Goal: Transaction & Acquisition: Purchase product/service

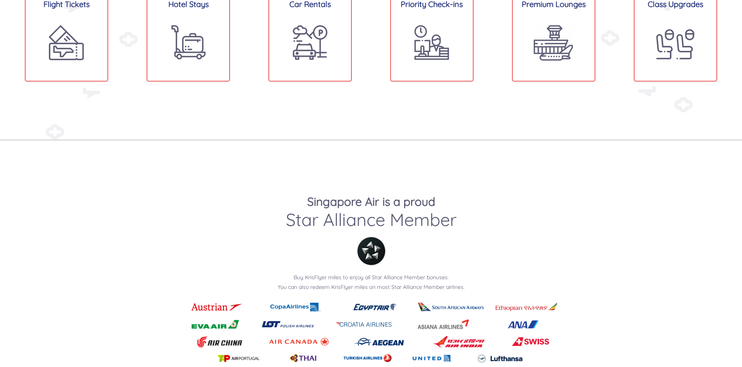
scroll to position [659, 0]
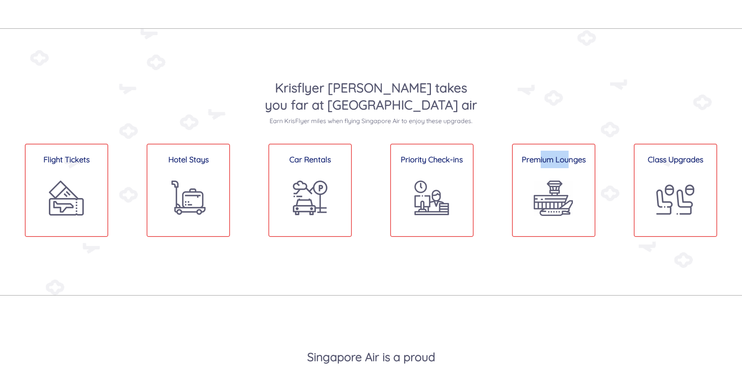
drag, startPoint x: 541, startPoint y: 161, endPoint x: 570, endPoint y: 164, distance: 29.3
click at [570, 164] on h3 "Premium Lounges" at bounding box center [554, 158] width 82 height 17
click at [573, 161] on h3 "Premium Lounges" at bounding box center [554, 158] width 82 height 17
drag, startPoint x: 437, startPoint y: 121, endPoint x: 398, endPoint y: 120, distance: 39.6
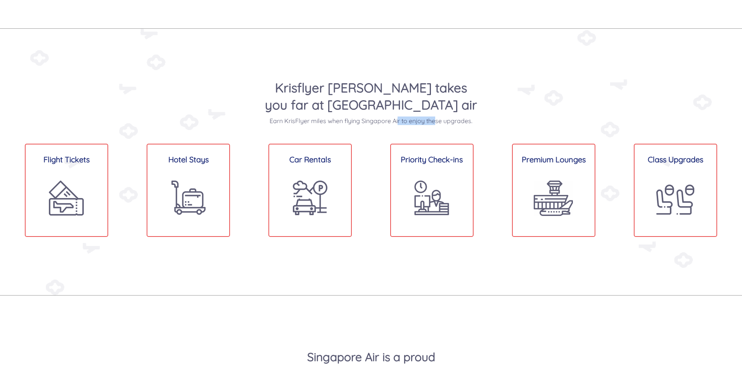
click at [398, 120] on p "Earn KrisFlyer miles when flying Singapore Air to enjoy these upgrades." at bounding box center [371, 120] width 213 height 9
drag, startPoint x: 306, startPoint y: 159, endPoint x: 319, endPoint y: 158, distance: 13.6
click at [319, 158] on h3 "Car Rentals" at bounding box center [310, 158] width 82 height 17
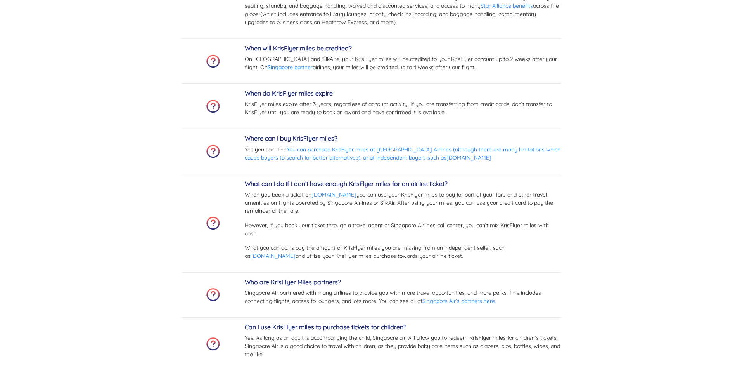
scroll to position [2715, 0]
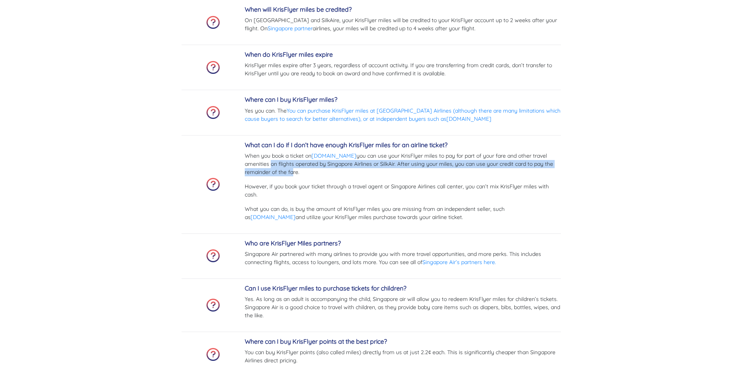
drag, startPoint x: 268, startPoint y: 166, endPoint x: 291, endPoint y: 171, distance: 23.1
click at [290, 171] on p "When you book a ticket on Singaporeair.com you can use your KrisFlyer miles to …" at bounding box center [403, 164] width 316 height 24
click at [291, 171] on p "When you book a ticket on Singaporeair.com you can use your KrisFlyer miles to …" at bounding box center [403, 164] width 316 height 24
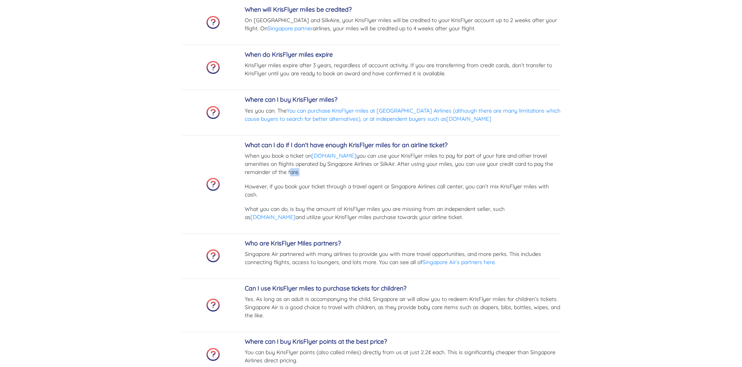
drag, startPoint x: 291, startPoint y: 171, endPoint x: 296, endPoint y: 173, distance: 5.2
click at [296, 173] on p "When you book a ticket on Singaporeair.com you can use your KrisFlyer miles to …" at bounding box center [403, 164] width 316 height 24
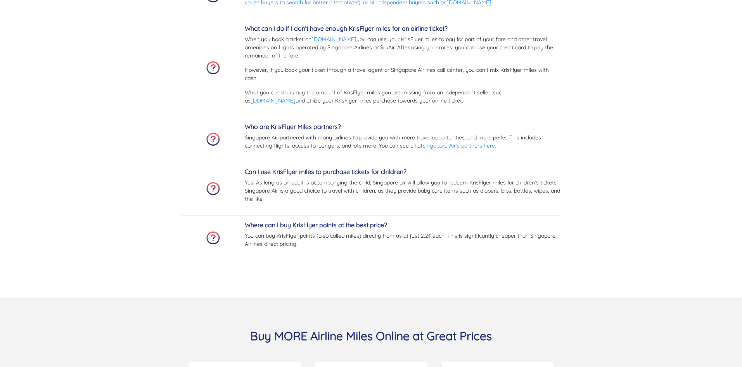
scroll to position [2793, 0]
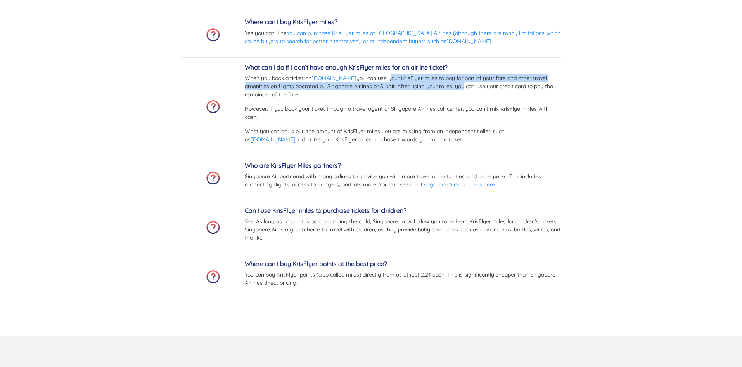
drag, startPoint x: 391, startPoint y: 76, endPoint x: 461, endPoint y: 85, distance: 70.0
click at [461, 85] on p "When you book a ticket on Singaporeair.com you can use your KrisFlyer miles to …" at bounding box center [403, 86] width 316 height 24
drag, startPoint x: 396, startPoint y: 77, endPoint x: 415, endPoint y: 86, distance: 20.8
click at [415, 86] on p "When you book a ticket on Singaporeair.com you can use your KrisFlyer miles to …" at bounding box center [403, 86] width 316 height 24
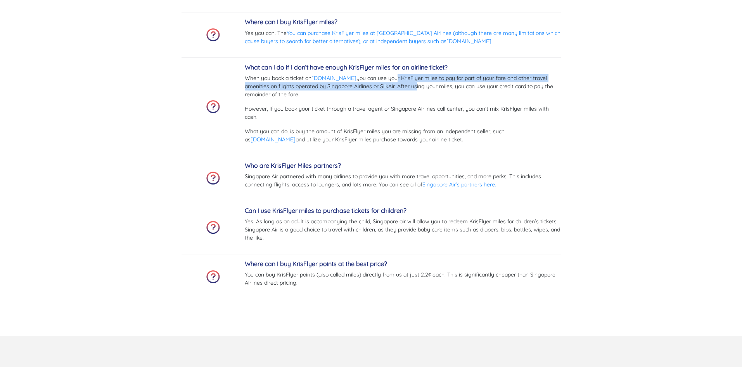
click at [415, 86] on p "When you book a ticket on Singaporeair.com you can use your KrisFlyer miles to …" at bounding box center [403, 86] width 316 height 24
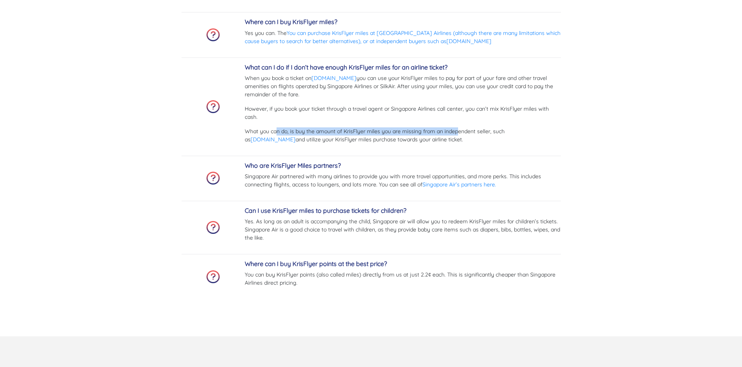
drag, startPoint x: 276, startPoint y: 132, endPoint x: 457, endPoint y: 131, distance: 181.1
click at [457, 131] on p "What you can do, is buy the amount of KrisFlyer miles you are missing from an i…" at bounding box center [403, 135] width 316 height 16
click at [477, 131] on p "What you can do, is buy the amount of KrisFlyer miles you are missing from an i…" at bounding box center [403, 135] width 316 height 16
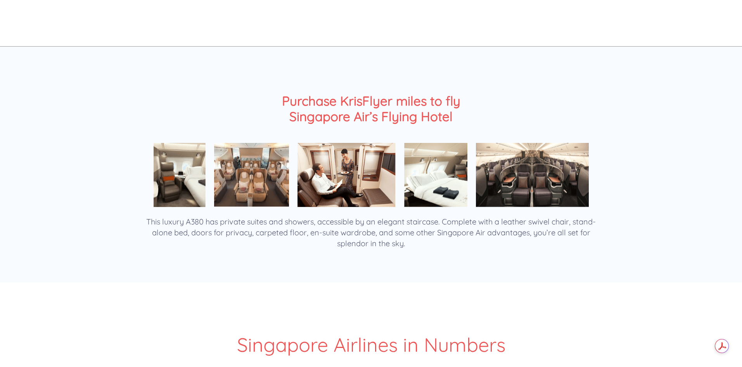
scroll to position [1241, 0]
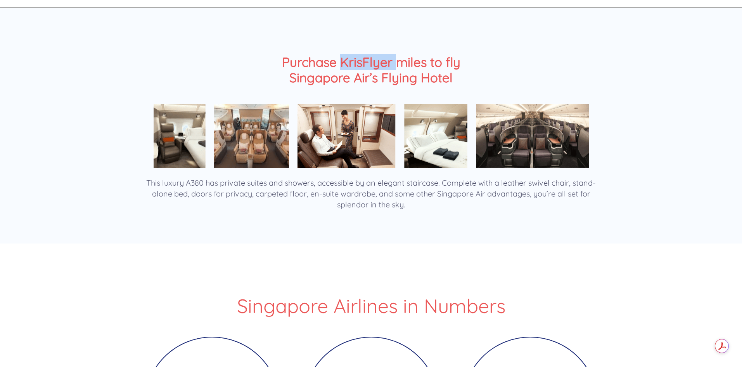
drag, startPoint x: 342, startPoint y: 60, endPoint x: 411, endPoint y: 68, distance: 69.2
click at [405, 67] on h2 "Purchase KrisFlyer miles to fly Singapore Air’s Flying Hotel" at bounding box center [371, 69] width 213 height 31
click at [411, 68] on h2 "Purchase KrisFlyer miles to fly Singapore Air’s Flying Hotel" at bounding box center [371, 69] width 213 height 31
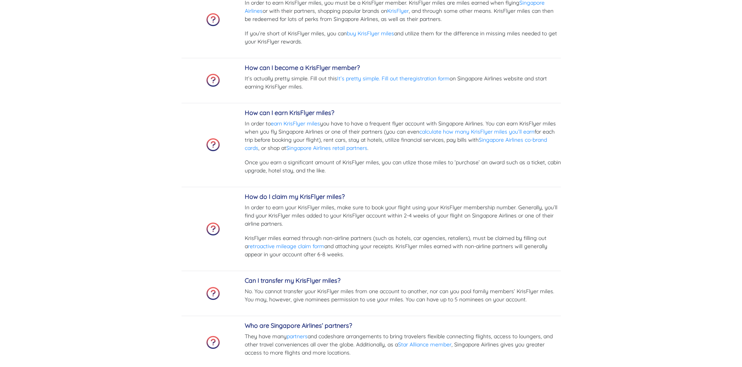
scroll to position [2133, 0]
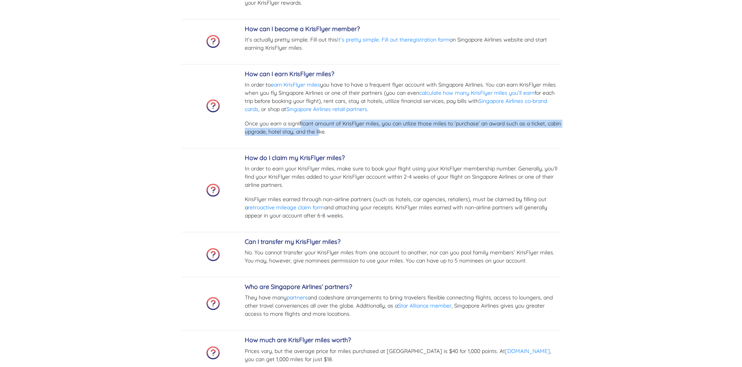
drag, startPoint x: 300, startPoint y: 126, endPoint x: 355, endPoint y: 132, distance: 55.0
click at [349, 132] on p "Once you earn a significant amount of KrisFlyer miles, you can utlize those mil…" at bounding box center [403, 127] width 316 height 16
click at [355, 132] on p "Once you earn a significant amount of KrisFlyer miles, you can utlize those mil…" at bounding box center [403, 127] width 316 height 16
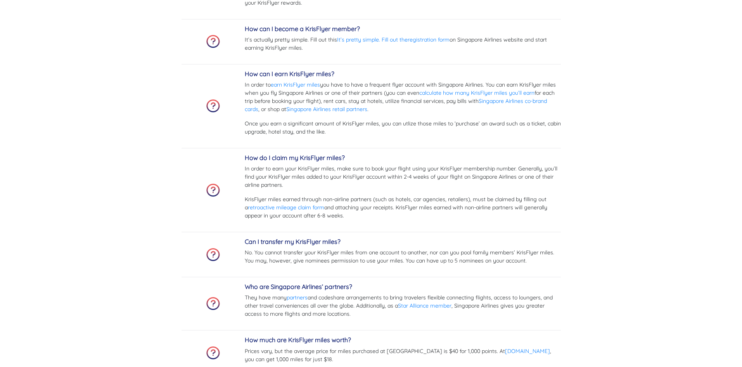
scroll to position [2211, 0]
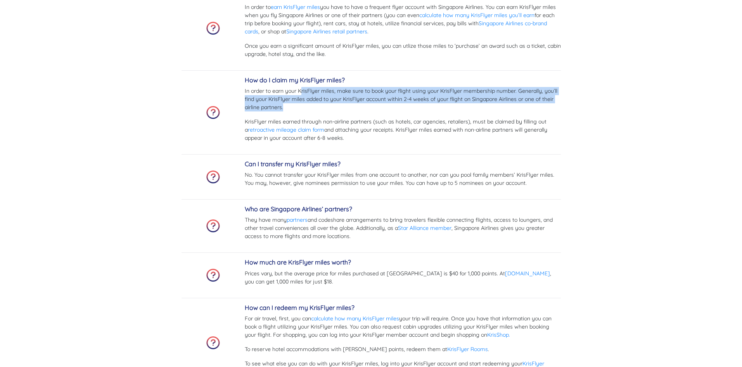
drag, startPoint x: 302, startPoint y: 86, endPoint x: 398, endPoint y: 106, distance: 98.7
click at [391, 105] on div "How do I claim my KrisFlyer miles? In order to earn your KrisFlyer miles, make …" at bounding box center [403, 112] width 316 height 72
click at [399, 107] on p "In order to earn your KrisFlyer miles, make sure to book your flight using your…" at bounding box center [403, 99] width 316 height 24
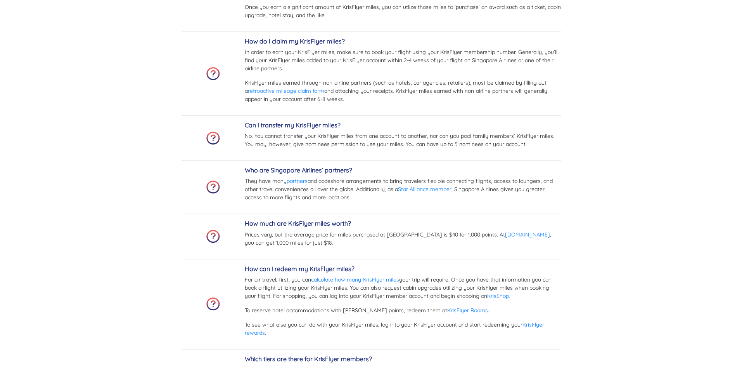
scroll to position [2288, 0]
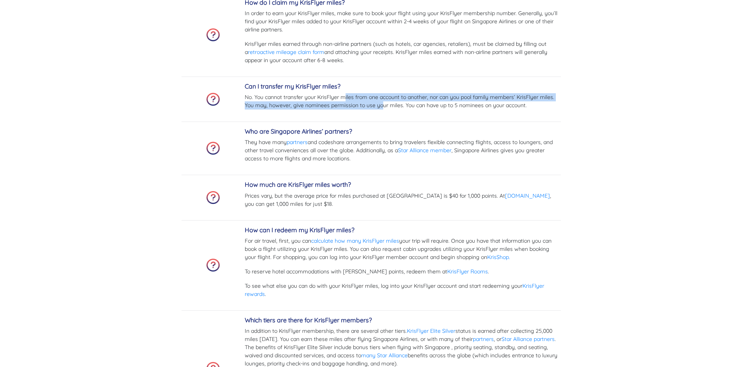
drag, startPoint x: 369, startPoint y: 101, endPoint x: 406, endPoint y: 111, distance: 38.4
click at [404, 110] on div "Can I transfer my KrisFlyer miles? No. You cannot transfer your KrisFlyer miles…" at bounding box center [403, 99] width 316 height 33
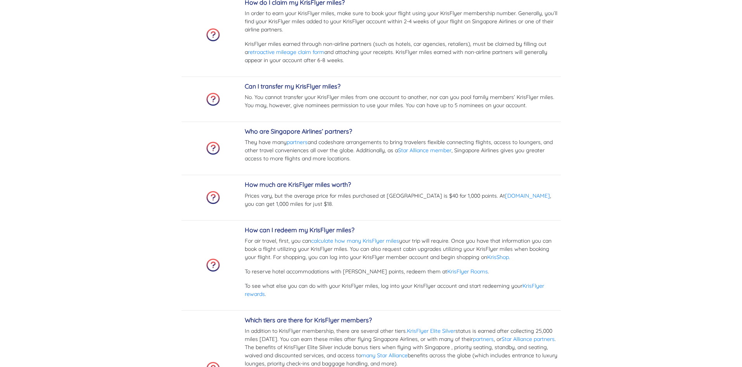
click at [408, 111] on div "Can I transfer my KrisFlyer miles? No. You cannot transfer your KrisFlyer miles…" at bounding box center [403, 99] width 316 height 33
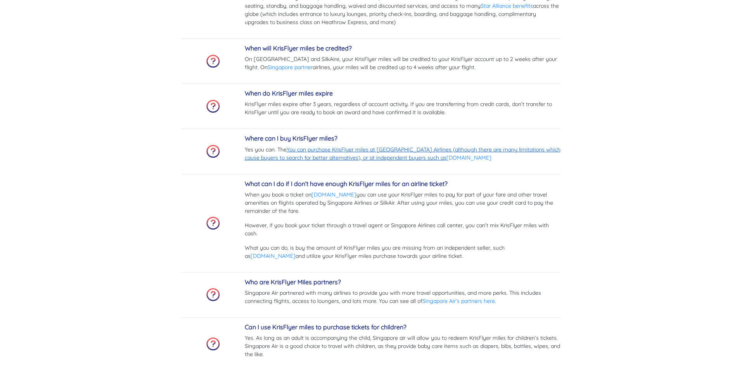
scroll to position [2560, 0]
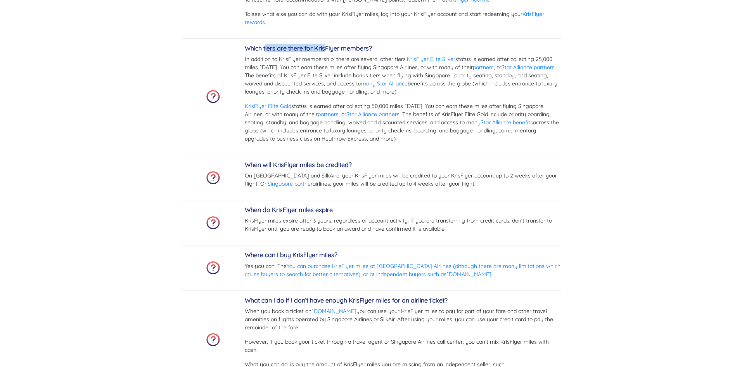
drag, startPoint x: 266, startPoint y: 45, endPoint x: 327, endPoint y: 47, distance: 60.5
click at [327, 47] on h5 "Which tiers are there for KrisFlyer members?" at bounding box center [403, 48] width 316 height 7
drag, startPoint x: 337, startPoint y: 60, endPoint x: 353, endPoint y: 61, distance: 15.9
click at [352, 61] on p "In addition to KrisFlyer membership, there are several other tiers. KrisFlyer E…" at bounding box center [403, 75] width 316 height 41
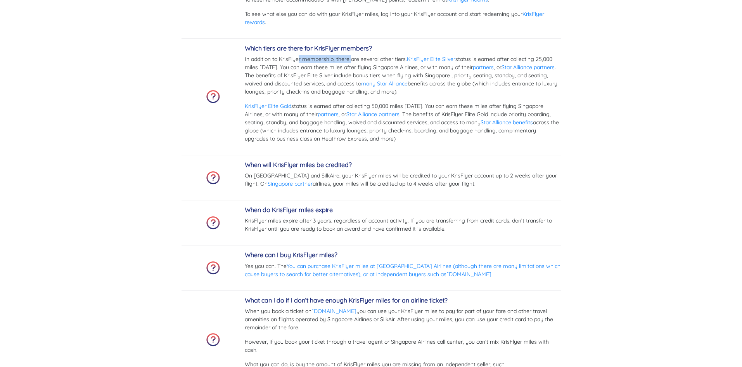
click at [353, 61] on p "In addition to KrisFlyer membership, there are several other tiers. KrisFlyer E…" at bounding box center [403, 75] width 316 height 41
drag, startPoint x: 331, startPoint y: 76, endPoint x: 463, endPoint y: 78, distance: 131.9
click at [463, 78] on p "In addition to KrisFlyer membership, there are several other tiers. KrisFlyer E…" at bounding box center [403, 75] width 316 height 41
click at [472, 80] on p "In addition to KrisFlyer membership, there are several other tiers. KrisFlyer E…" at bounding box center [403, 75] width 316 height 41
drag, startPoint x: 488, startPoint y: 83, endPoint x: 506, endPoint y: 88, distance: 19.3
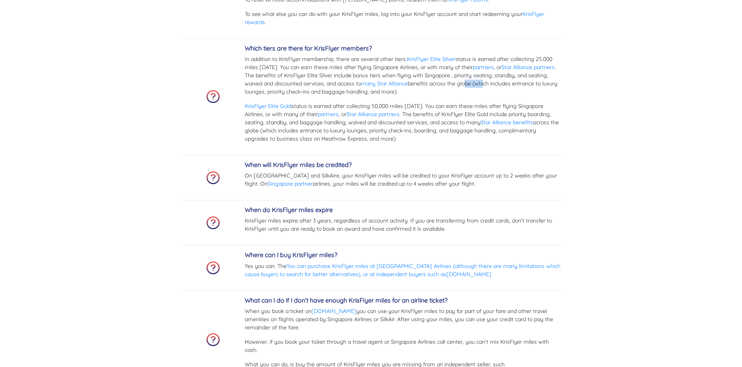
click at [506, 88] on p "In addition to KrisFlyer membership, there are several other tiers. KrisFlyer E…" at bounding box center [403, 75] width 316 height 41
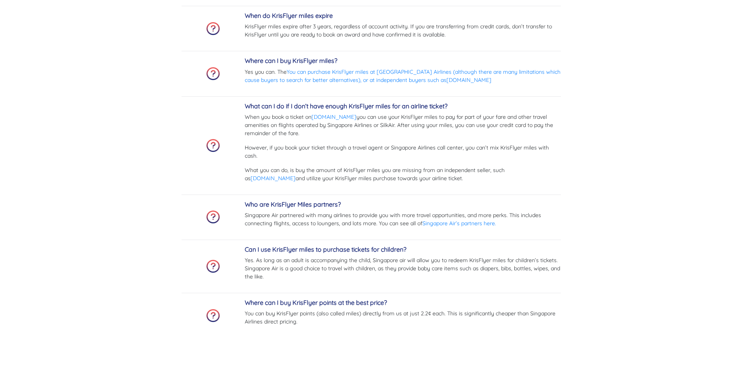
scroll to position [2793, 0]
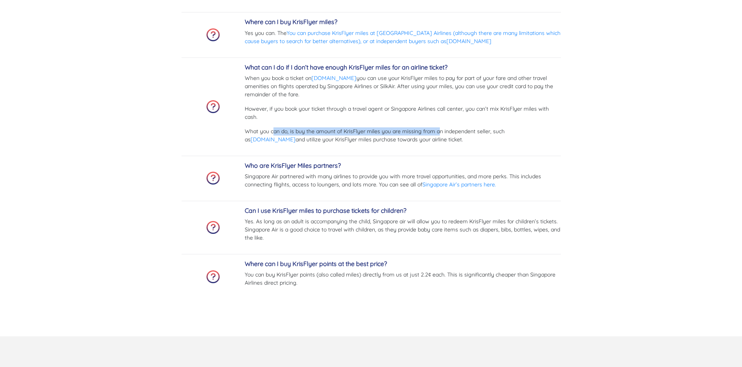
drag, startPoint x: 274, startPoint y: 133, endPoint x: 439, endPoint y: 134, distance: 165.2
click at [439, 134] on p "What you can do, is buy the amount of KrisFlyer miles you are missing from an i…" at bounding box center [403, 135] width 316 height 16
drag, startPoint x: 316, startPoint y: 135, endPoint x: 340, endPoint y: 140, distance: 24.7
click at [340, 140] on p "What you can do, is buy the amount of KrisFlyer miles you are missing from an i…" at bounding box center [403, 135] width 316 height 16
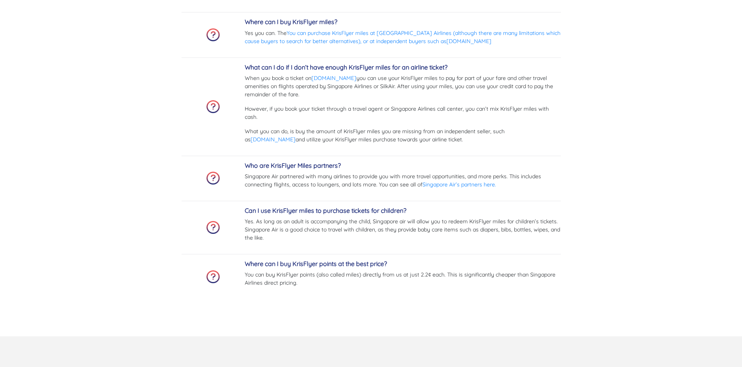
click at [343, 140] on p "What you can do, is buy the amount of KrisFlyer miles you are missing from an i…" at bounding box center [403, 135] width 316 height 16
drag, startPoint x: 360, startPoint y: 140, endPoint x: 396, endPoint y: 142, distance: 35.7
click at [396, 142] on p "What you can do, is buy the amount of KrisFlyer miles you are missing from an i…" at bounding box center [403, 135] width 316 height 16
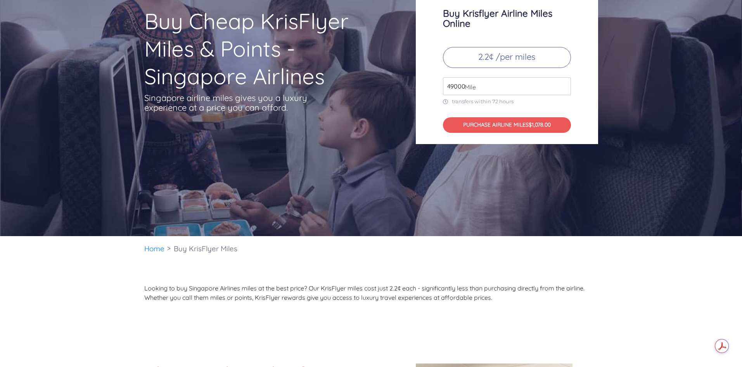
scroll to position [0, 0]
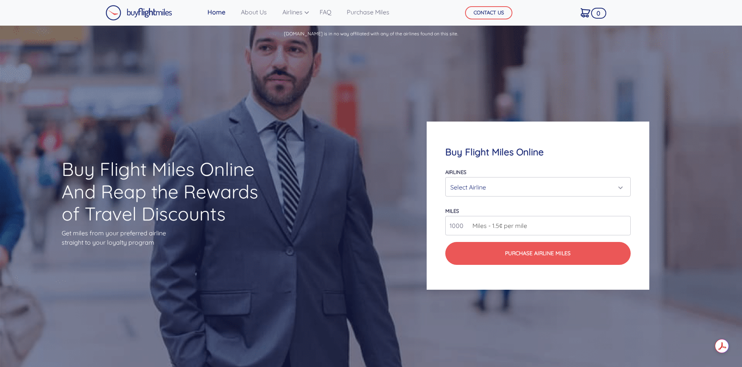
click at [475, 188] on div "Select Airline" at bounding box center [535, 187] width 170 height 15
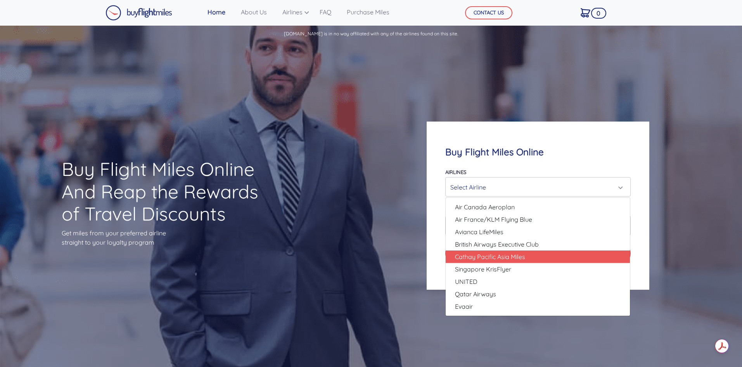
click at [508, 256] on span "Cathay Pacific Asia Miles" at bounding box center [490, 256] width 70 height 9
select select "Cathay Pacific Asia Miles"
type input "80000"
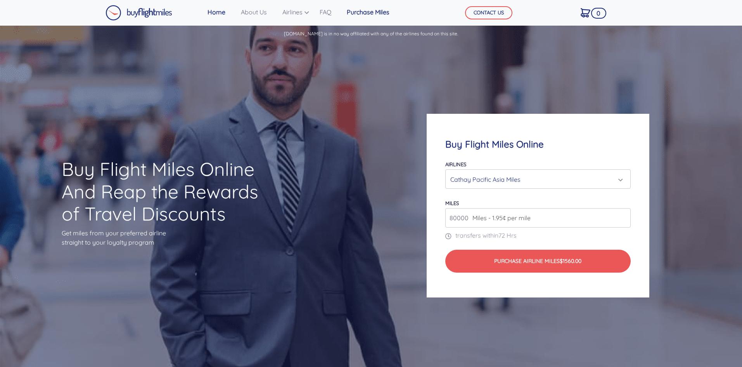
click at [373, 12] on link "Purchase Miles" at bounding box center [368, 12] width 49 height 16
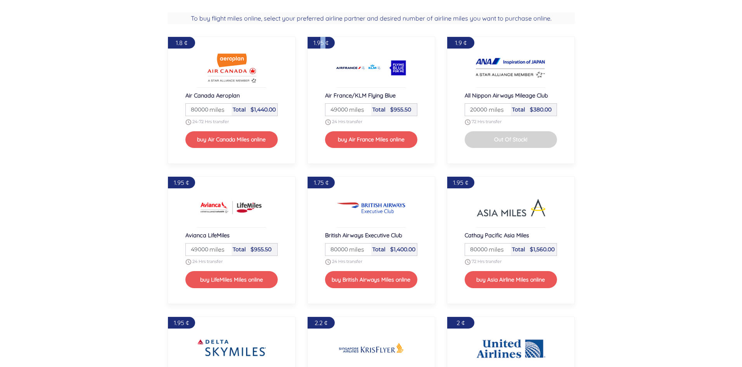
drag, startPoint x: 319, startPoint y: 41, endPoint x: 327, endPoint y: 45, distance: 8.5
click at [327, 45] on span "1.95 ¢" at bounding box center [320, 43] width 15 height 8
click at [329, 45] on span "1.95 ¢" at bounding box center [320, 43] width 15 height 8
copy span "¢"
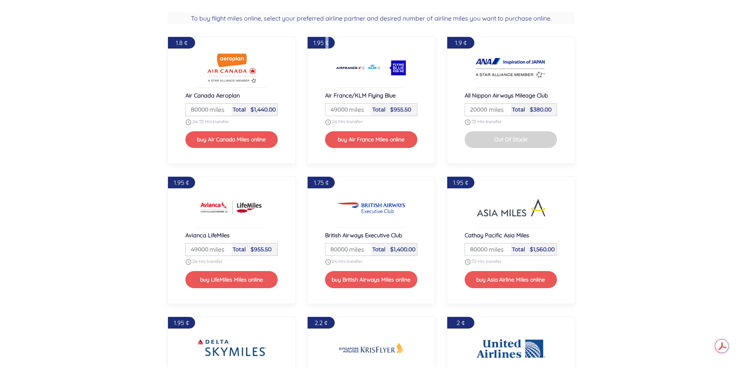
scroll to position [865, 0]
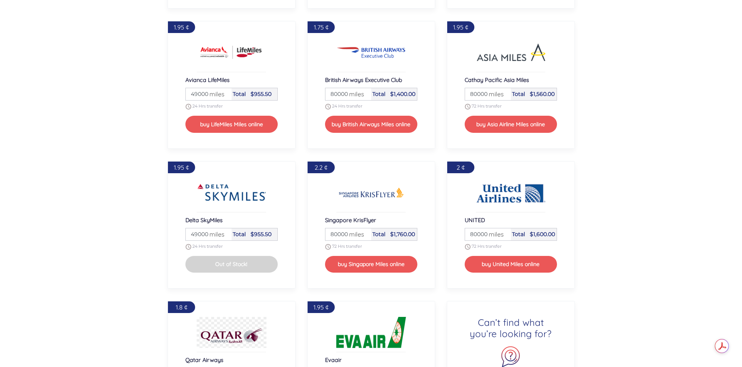
click at [485, 95] on span "miles" at bounding box center [494, 93] width 19 height 9
type input "81000"
click at [504, 92] on input "81000" at bounding box center [487, 94] width 43 height 12
click at [502, 97] on span "miles" at bounding box center [494, 93] width 19 height 9
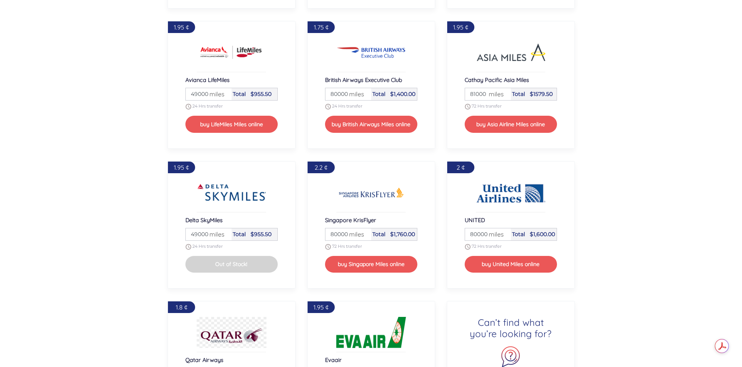
click at [492, 100] on input "81000" at bounding box center [487, 94] width 43 height 12
click at [502, 96] on span "miles" at bounding box center [494, 93] width 19 height 9
click at [496, 128] on button "buy Asia Airline Miles online" at bounding box center [511, 124] width 92 height 17
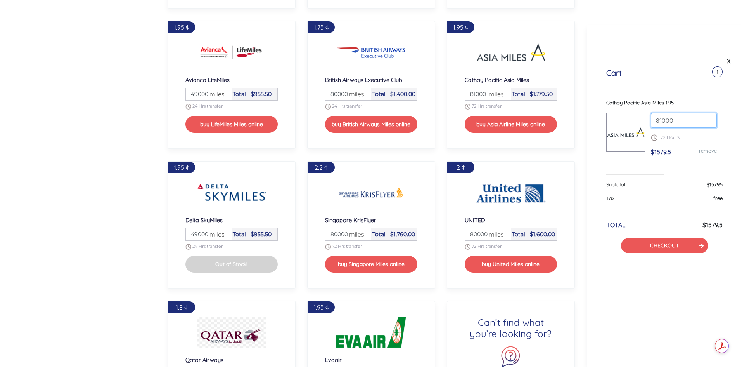
drag, startPoint x: 684, startPoint y: 121, endPoint x: 655, endPoint y: 120, distance: 29.1
click at [655, 120] on input "81000" at bounding box center [684, 120] width 66 height 15
click at [723, 104] on div "Cart 1 Cathay Pacific Asia Miles 1.95 10000 72 Hours $1579.5 remove Subtotal $1…" at bounding box center [664, 160] width 155 height 223
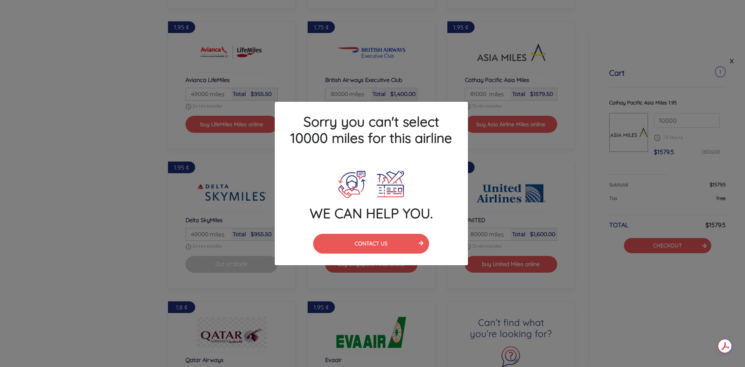
drag, startPoint x: 406, startPoint y: 145, endPoint x: 413, endPoint y: 145, distance: 6.6
click at [406, 145] on h4 "Sorry you can't select 10000 miles for this airline" at bounding box center [371, 130] width 193 height 56
click at [682, 123] on div "Sorry you can't select 10000 miles for this airline WE CAN HELP YOU. CONTACT US" at bounding box center [372, 183] width 745 height 367
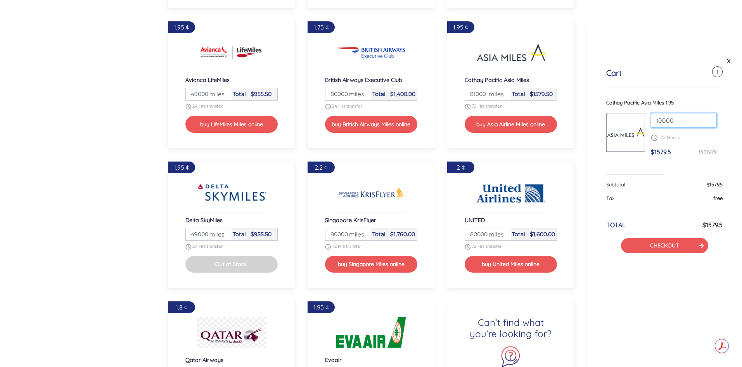
drag, startPoint x: 690, startPoint y: 118, endPoint x: 644, endPoint y: 125, distance: 46.3
click at [643, 125] on div "Cathay Pacific Asia Miles 1.95 10000 72 Hours $1579.5 remove" at bounding box center [664, 131] width 116 height 64
type input "1"
click at [657, 172] on div "Cathay Pacific Asia Miles 1.95 22000 72 Hours $1579.5 remove" at bounding box center [664, 137] width 116 height 76
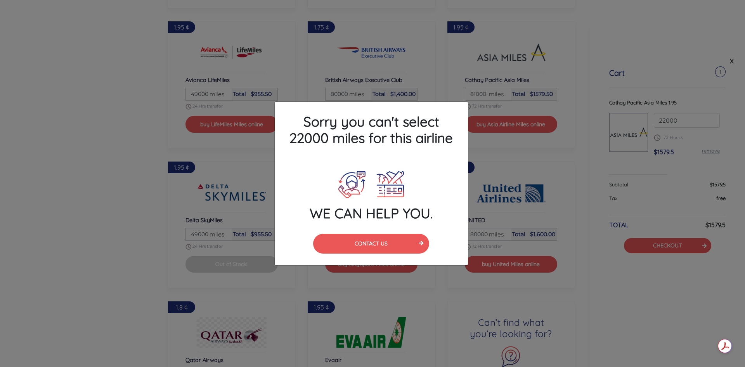
click at [723, 176] on div "Sorry you can't select 22000 miles for this airline WE CAN HELP YOU. CONTACT US" at bounding box center [372, 183] width 745 height 367
click at [693, 123] on div "Sorry you can't select 22000 miles for this airline WE CAN HELP YOU. CONTACT US" at bounding box center [372, 183] width 745 height 367
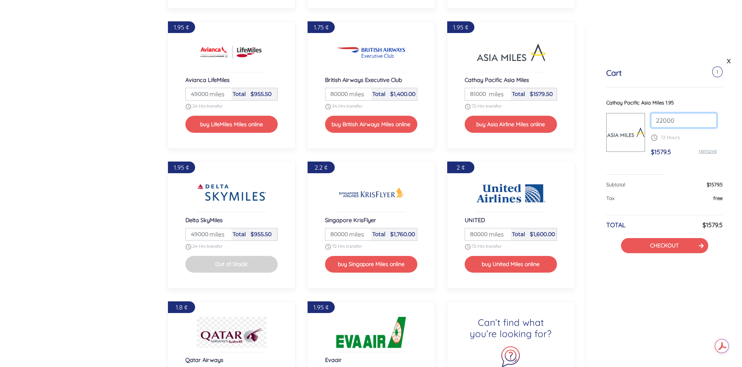
drag, startPoint x: 689, startPoint y: 121, endPoint x: 652, endPoint y: 119, distance: 37.3
click at [652, 119] on input "22000" at bounding box center [684, 120] width 66 height 15
click at [672, 74] on div "Cart 1" at bounding box center [664, 77] width 116 height 19
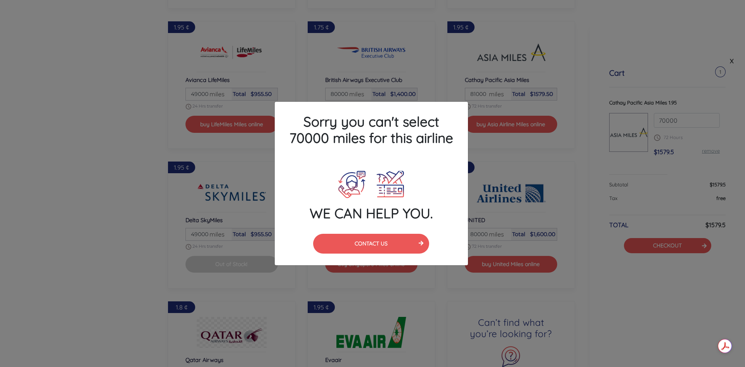
click at [701, 122] on div "Sorry you can't select 70000 miles for this airline WE CAN HELP YOU. CONTACT US" at bounding box center [372, 183] width 745 height 367
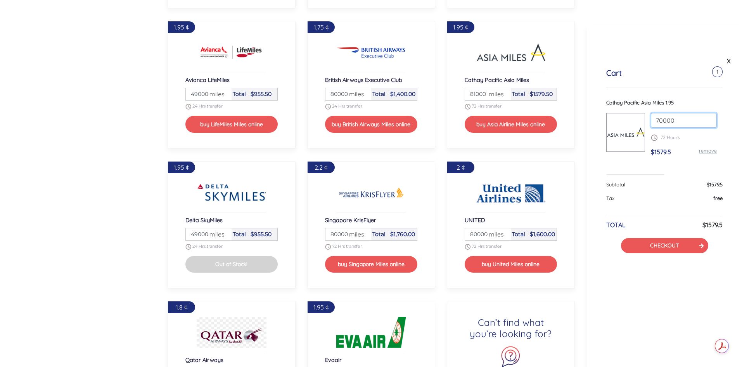
drag, startPoint x: 686, startPoint y: 119, endPoint x: 645, endPoint y: 121, distance: 41.1
click at [645, 121] on div "70000 72 Hours $1579.5 remove" at bounding box center [684, 138] width 78 height 50
type input "80000"
click at [723, 188] on div "Cart 1 Cathay Pacific Asia Miles 1.95 80000 72 Hours $1579.5 remove Subtotal $1…" at bounding box center [664, 160] width 155 height 223
click at [689, 249] on button "CHECKOUT" at bounding box center [664, 245] width 87 height 15
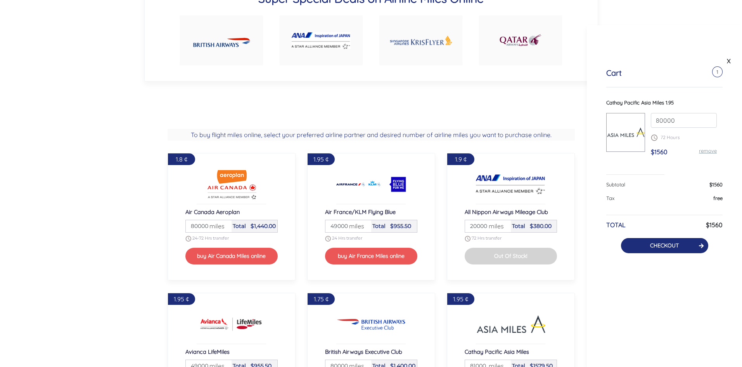
scroll to position [555, 0]
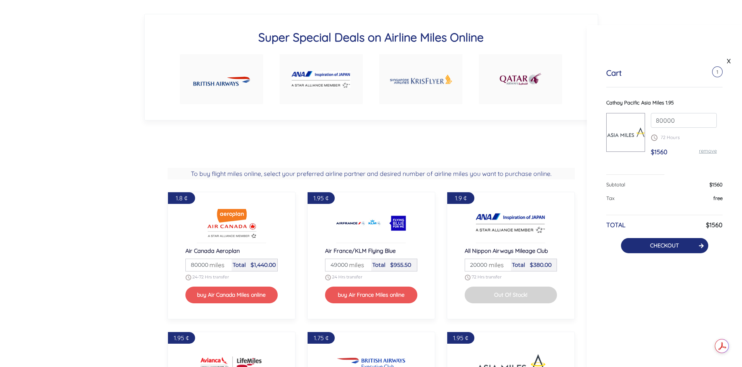
click at [668, 248] on link "CHECKOUT" at bounding box center [664, 245] width 29 height 7
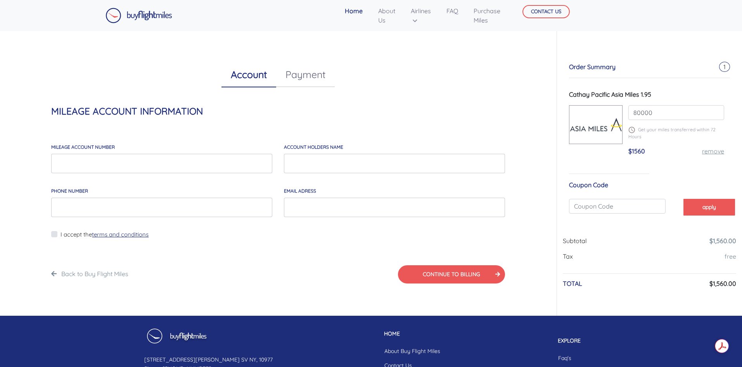
click at [300, 74] on link "Payment" at bounding box center [305, 74] width 59 height 25
click at [253, 69] on link "Account" at bounding box center [248, 74] width 55 height 25
click at [251, 76] on link "Account" at bounding box center [248, 74] width 55 height 25
click at [443, 50] on link "Krisflyer Miles" at bounding box center [443, 51] width 77 height 12
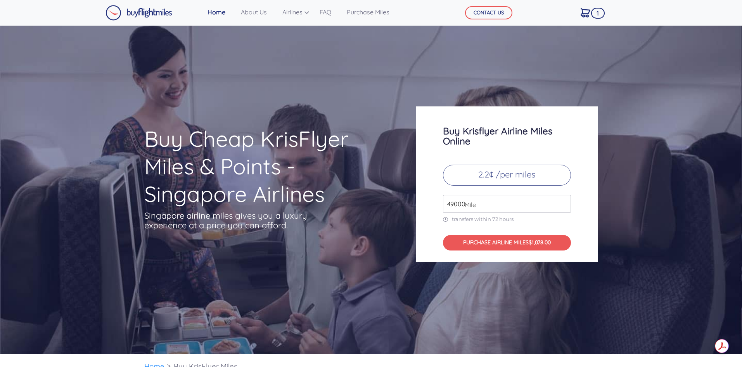
click at [499, 177] on p "2.2¢ /per miles" at bounding box center [507, 174] width 128 height 21
click at [170, 13] on img at bounding box center [138, 13] width 67 height 16
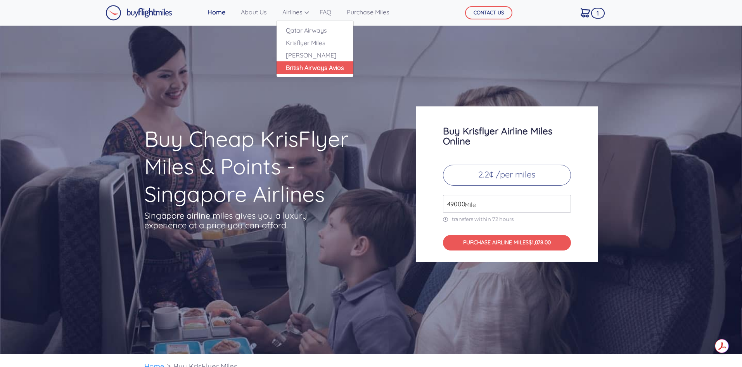
click at [301, 73] on link "British Airways Avios" at bounding box center [315, 67] width 77 height 12
click at [308, 67] on link "British Airways Avios" at bounding box center [315, 67] width 77 height 12
click at [330, 67] on link "British Airways Avios" at bounding box center [315, 67] width 77 height 12
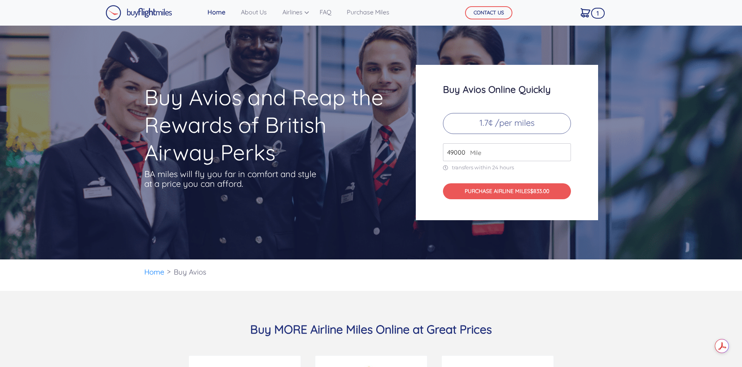
click at [220, 9] on link "Home" at bounding box center [216, 12] width 24 height 16
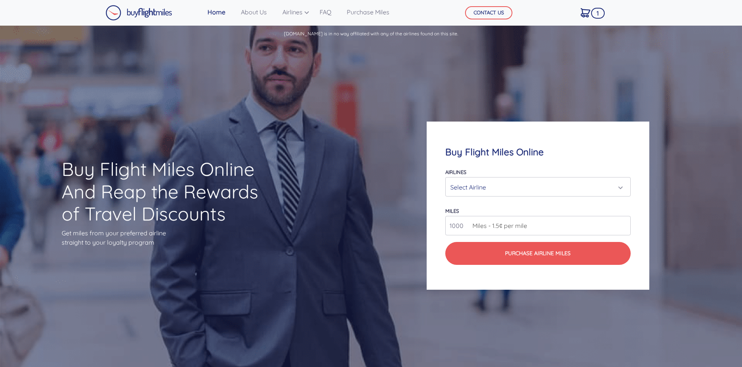
click at [473, 153] on h4 "Buy Flight Miles Online" at bounding box center [537, 151] width 185 height 11
drag, startPoint x: 467, startPoint y: 152, endPoint x: 523, endPoint y: 153, distance: 56.6
click at [523, 153] on h4 "Buy Flight Miles Online" at bounding box center [537, 151] width 185 height 11
click at [525, 153] on h4 "Buy Flight Miles Online" at bounding box center [537, 151] width 185 height 11
drag, startPoint x: 533, startPoint y: 150, endPoint x: 456, endPoint y: 149, distance: 76.8
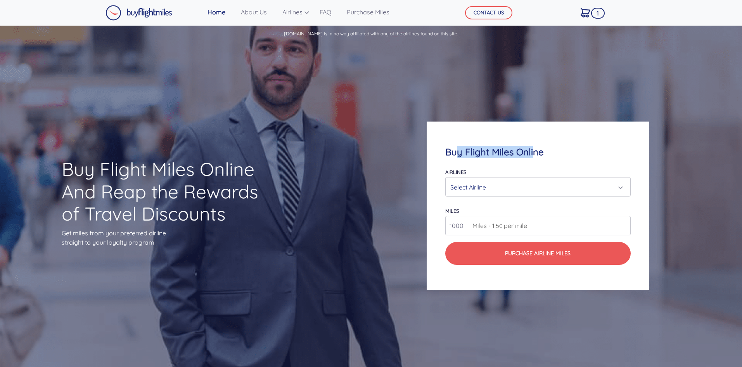
click at [456, 149] on h4 "Buy Flight Miles Online" at bounding box center [537, 151] width 185 height 11
drag, startPoint x: 444, startPoint y: 150, endPoint x: 555, endPoint y: 154, distance: 110.6
click at [555, 154] on div "Buy Flight Miles Online Airlines Air Canada Aeroplan Air France/KLM Flying Blue…" at bounding box center [538, 205] width 222 height 168
click at [555, 154] on h4 "Buy Flight Miles Online" at bounding box center [537, 151] width 185 height 11
drag, startPoint x: 555, startPoint y: 154, endPoint x: 451, endPoint y: 149, distance: 103.7
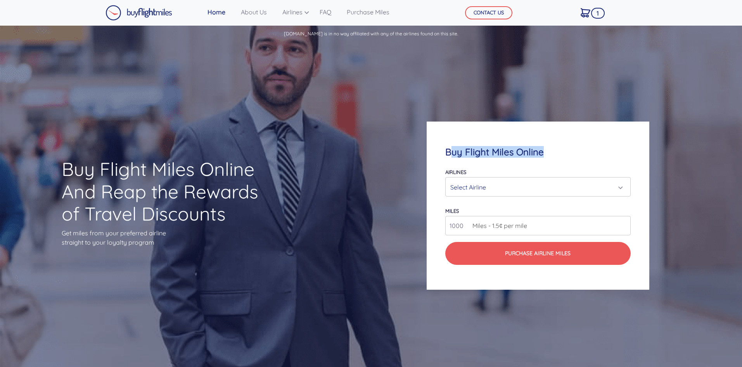
click at [451, 149] on h4 "Buy Flight Miles Online" at bounding box center [537, 151] width 185 height 11
drag, startPoint x: 451, startPoint y: 149, endPoint x: 522, endPoint y: 156, distance: 71.3
click at [522, 156] on h4 "Buy Flight Miles Online" at bounding box center [537, 151] width 185 height 11
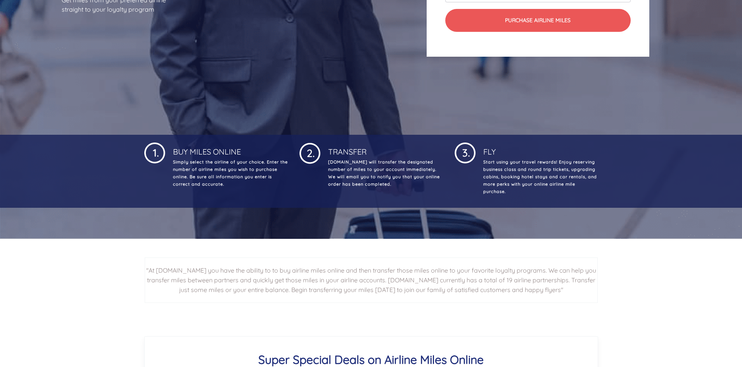
scroll to position [427, 0]
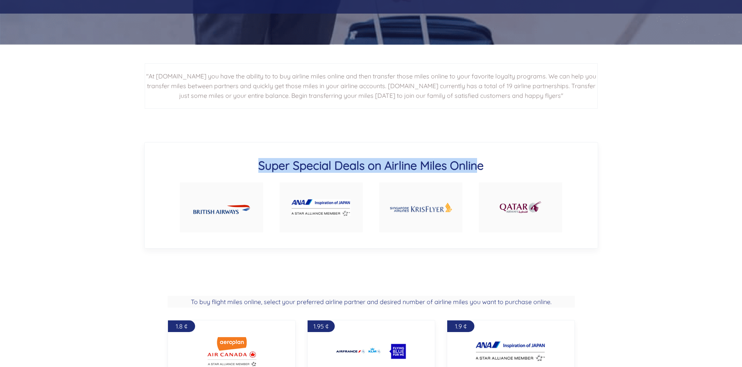
drag, startPoint x: 258, startPoint y: 166, endPoint x: 476, endPoint y: 170, distance: 218.8
click at [476, 170] on h3 "Super Special Deals on Airline Miles Online" at bounding box center [371, 165] width 399 height 15
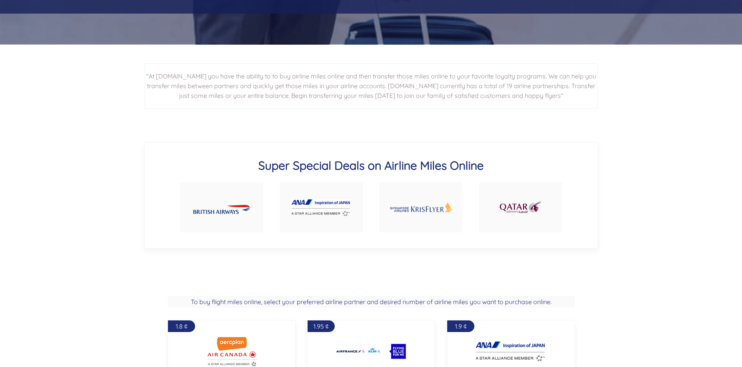
click at [242, 206] on img at bounding box center [221, 207] width 57 height 19
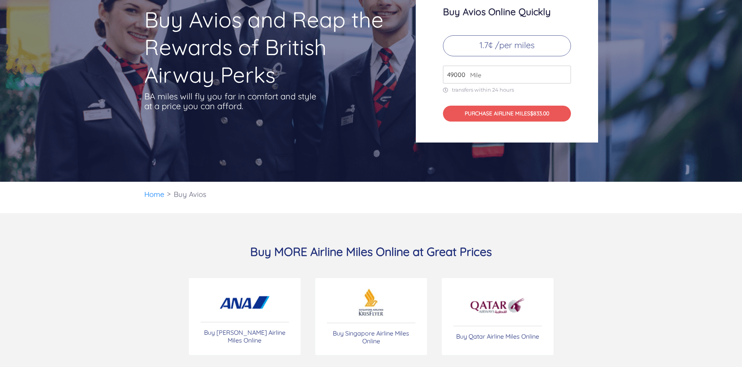
scroll to position [116, 0]
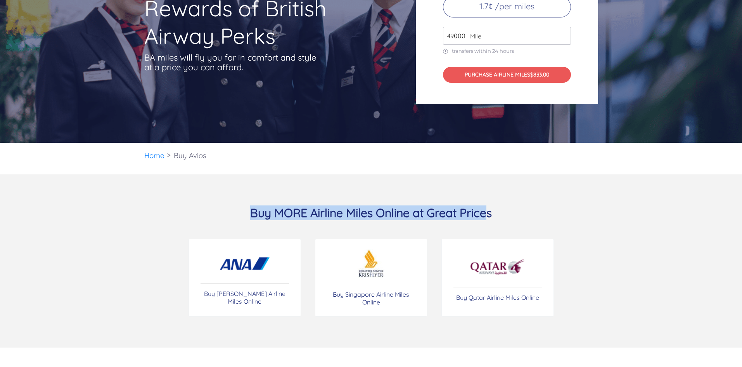
drag, startPoint x: 244, startPoint y: 212, endPoint x: 486, endPoint y: 212, distance: 242.0
click at [486, 212] on h3 "Buy MORE Airline Miles Online at Great Prices" at bounding box center [371, 212] width 454 height 15
click at [489, 211] on h3 "Buy MORE Airline Miles Online at Great Prices" at bounding box center [371, 212] width 454 height 15
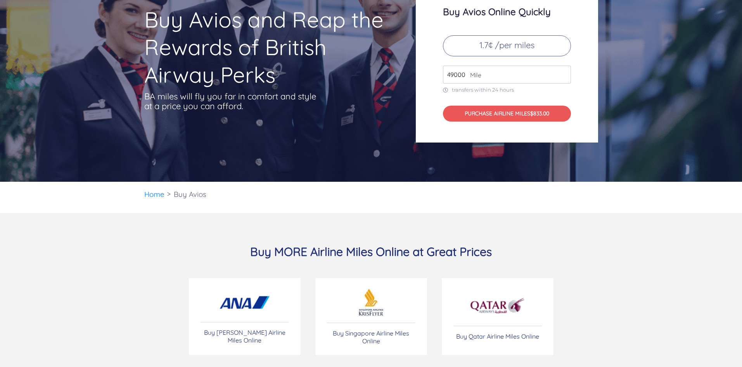
scroll to position [0, 0]
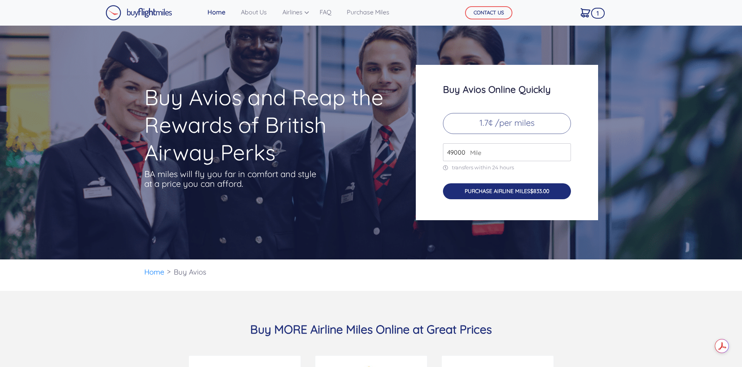
click at [514, 192] on button "PURCHASE AIRLINE MILES $833.00" at bounding box center [507, 191] width 128 height 16
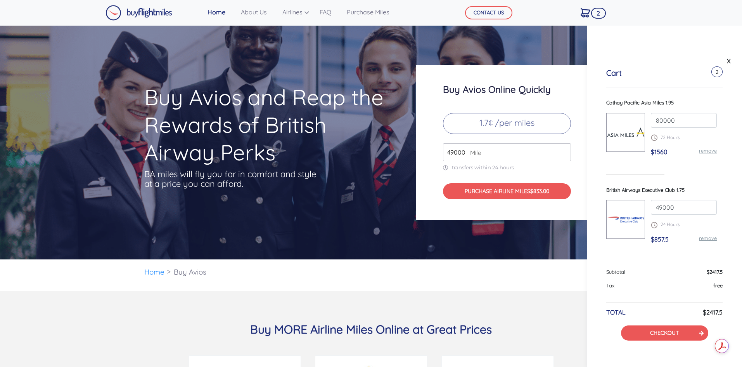
click at [705, 150] on link "remove" at bounding box center [708, 150] width 18 height 6
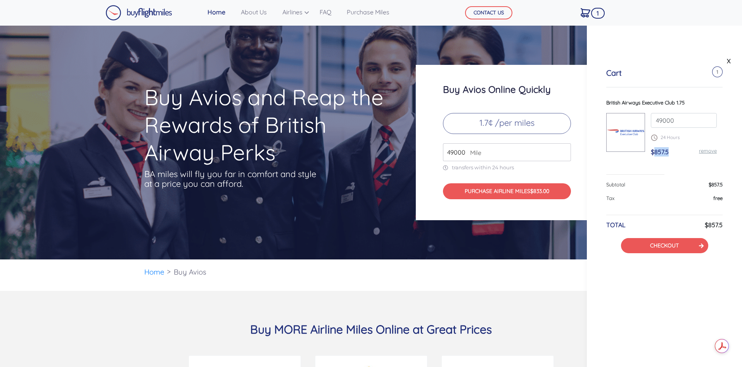
drag, startPoint x: 668, startPoint y: 152, endPoint x: 654, endPoint y: 153, distance: 14.4
click at [654, 153] on span "$857.5" at bounding box center [660, 152] width 18 height 8
click at [616, 301] on div "X Cart 1 British Airways Executive Club 1.75 49000 24 Hours $857.5 remove Subto…" at bounding box center [664, 195] width 155 height 341
